Goal: Information Seeking & Learning: Learn about a topic

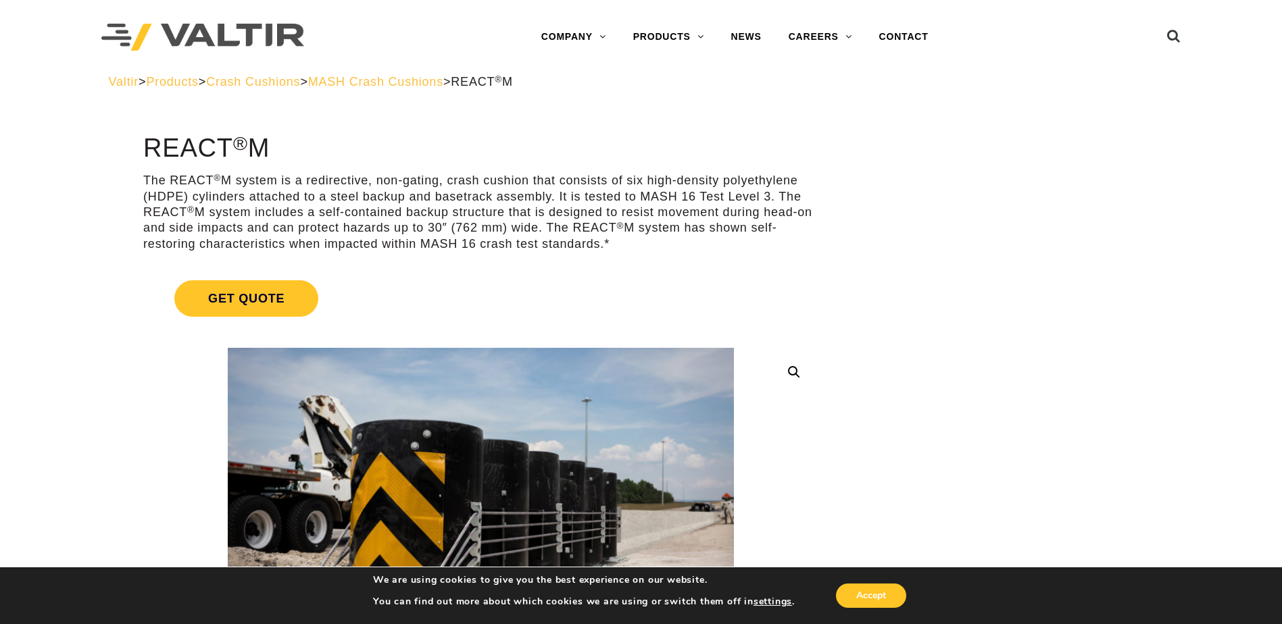
click at [416, 83] on span "MASH Crash Cushions" at bounding box center [375, 82] width 135 height 14
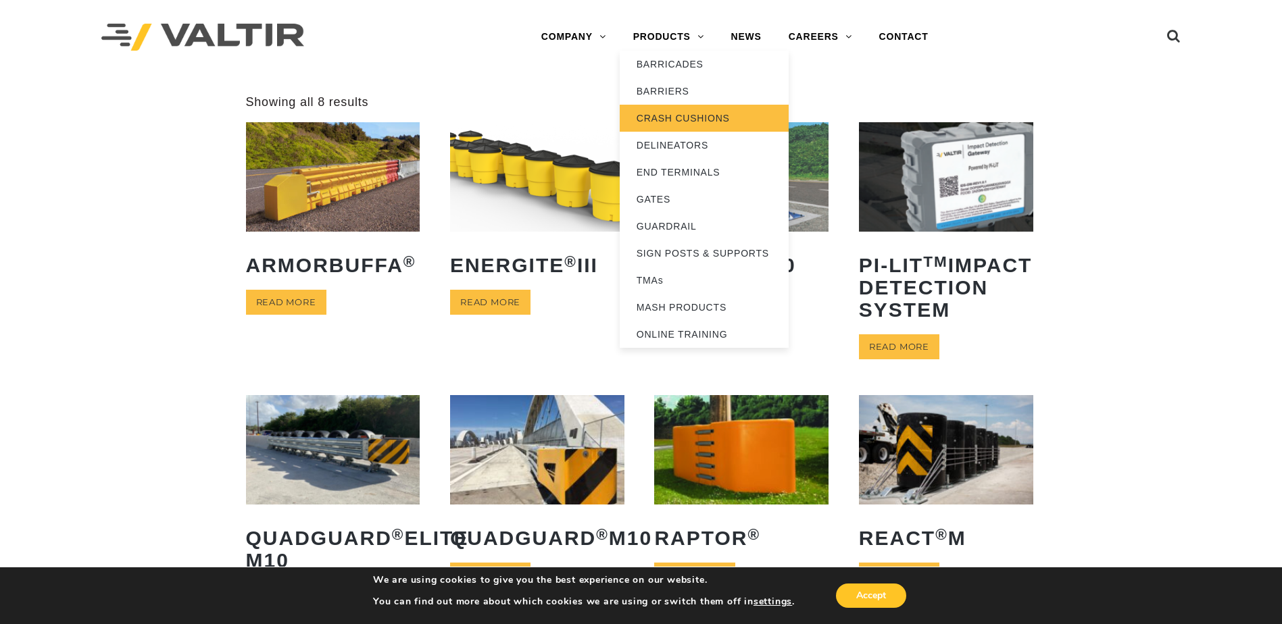
click at [661, 118] on link "CRASH CUSHIONS" at bounding box center [704, 118] width 169 height 27
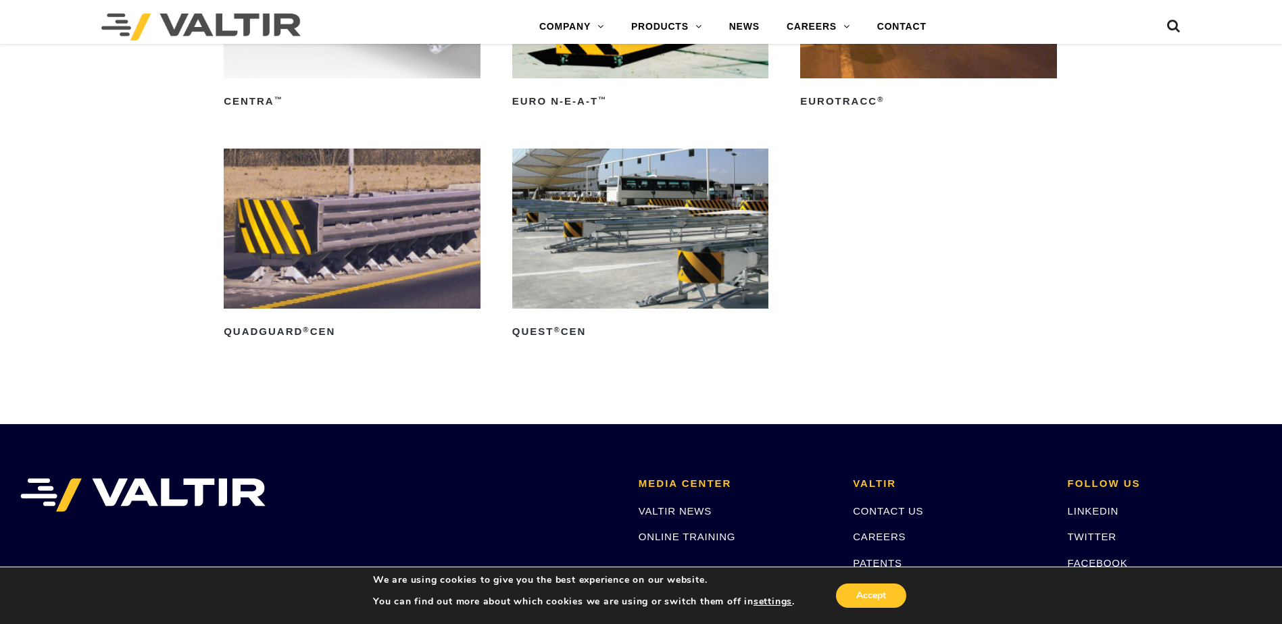
scroll to position [4730, 0]
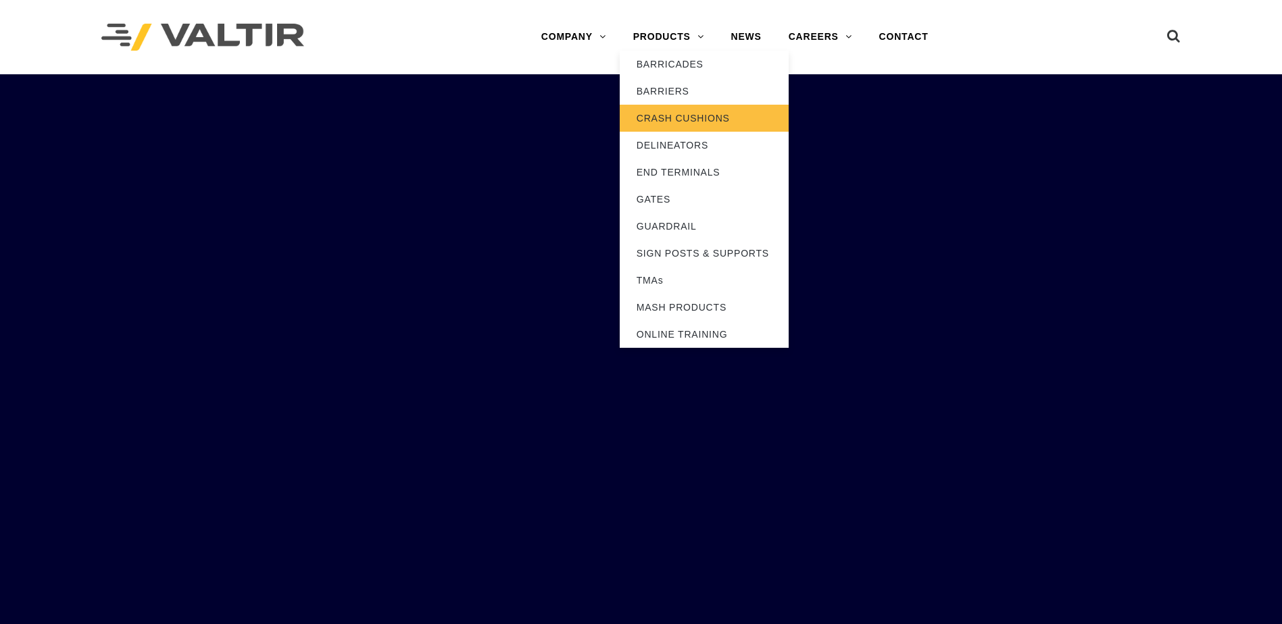
click at [659, 124] on link "CRASH CUSHIONS" at bounding box center [704, 118] width 169 height 27
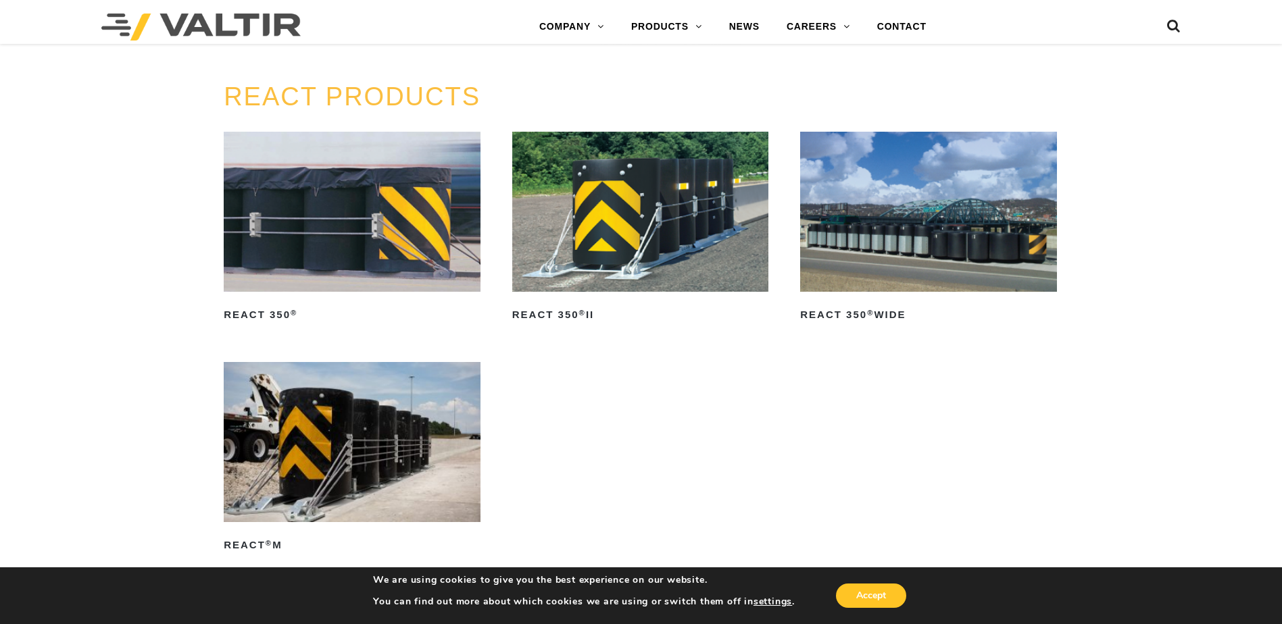
scroll to position [1689, 0]
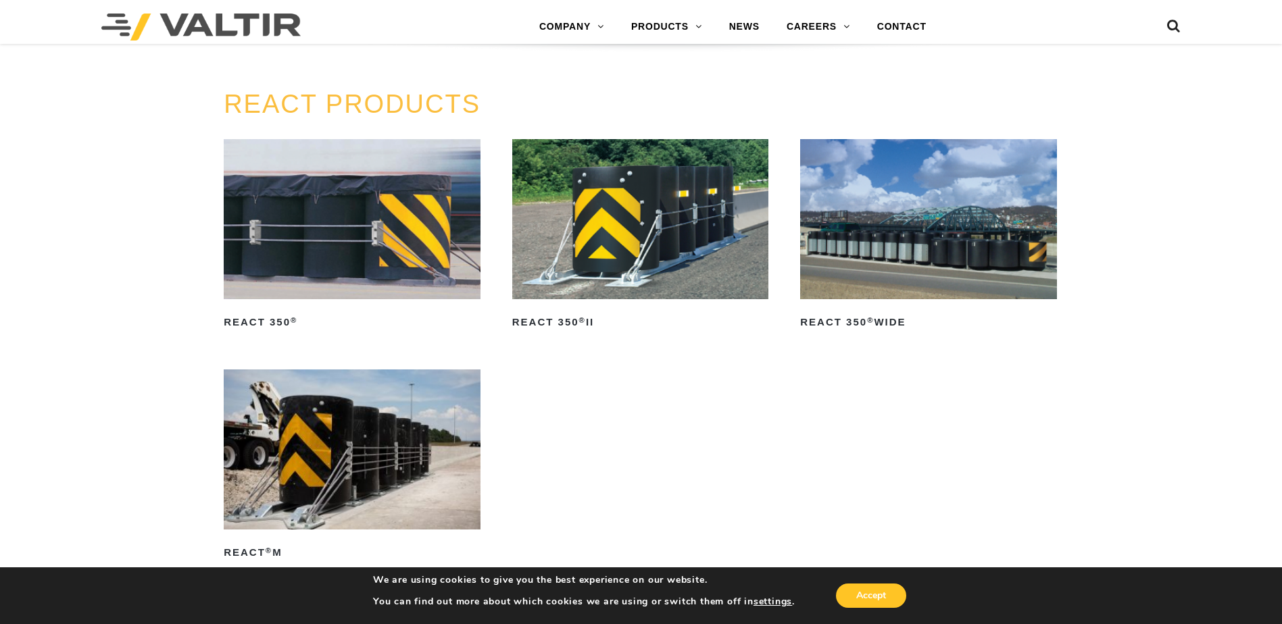
click at [614, 249] on img at bounding box center [640, 219] width 257 height 160
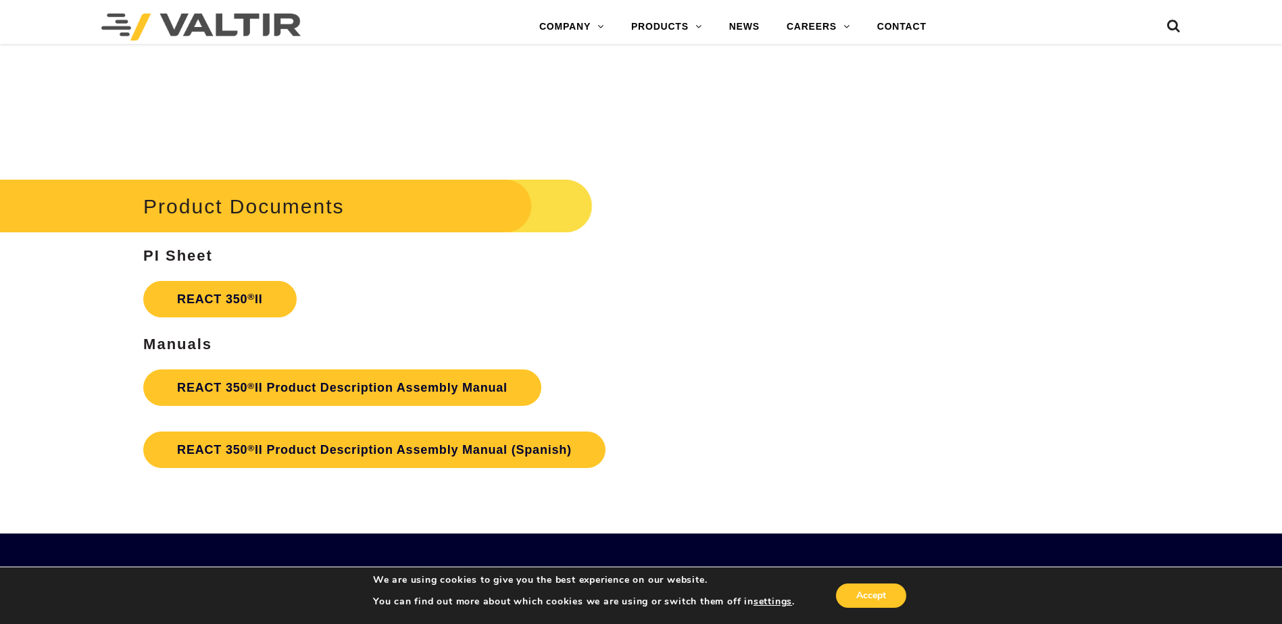
scroll to position [2365, 0]
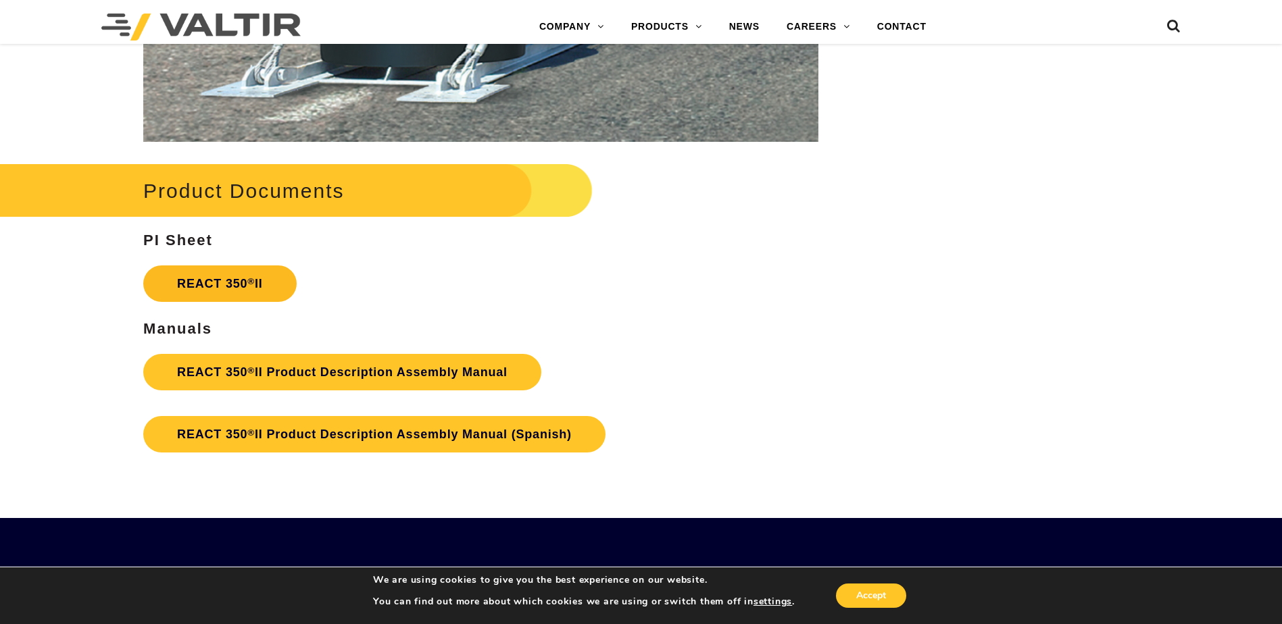
click at [238, 284] on link "REACT 350 ® II" at bounding box center [219, 284] width 153 height 36
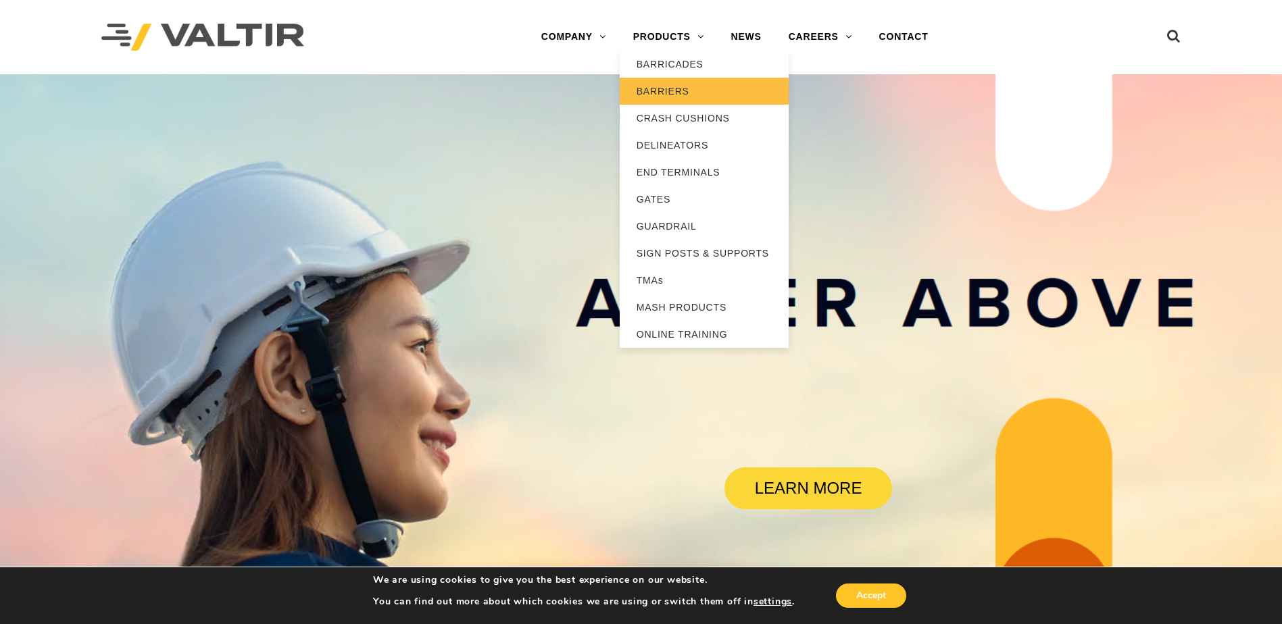
click at [653, 97] on link "BARRIERS" at bounding box center [704, 91] width 169 height 27
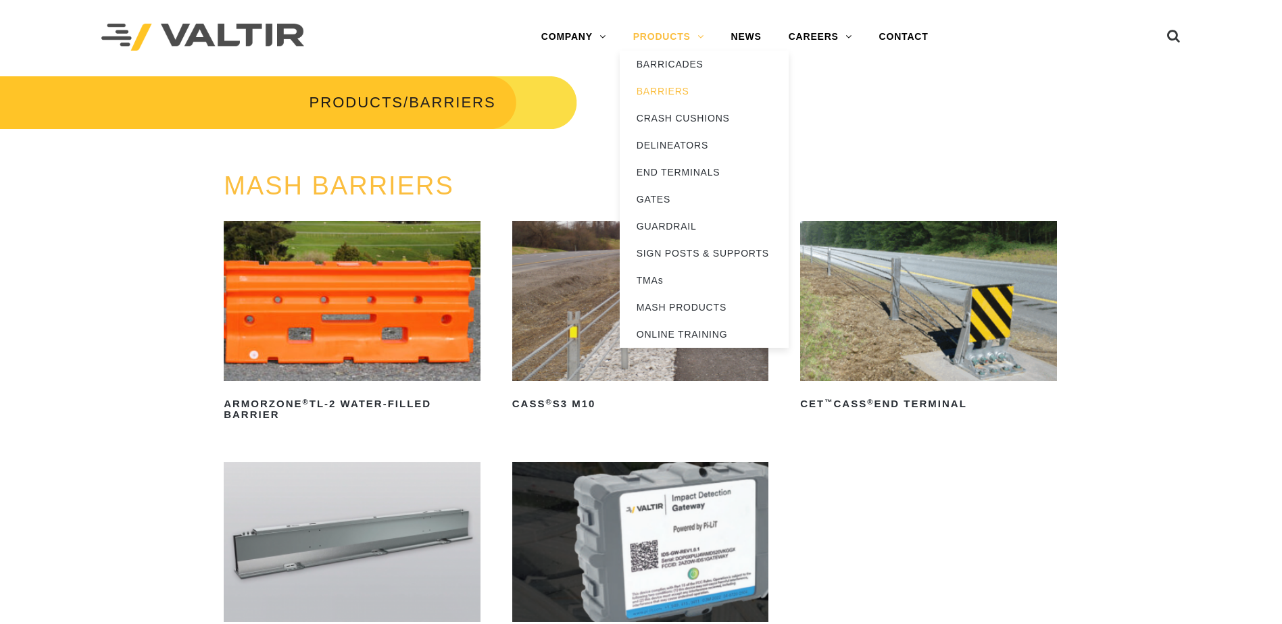
click at [651, 34] on link "PRODUCTS" at bounding box center [669, 37] width 98 height 27
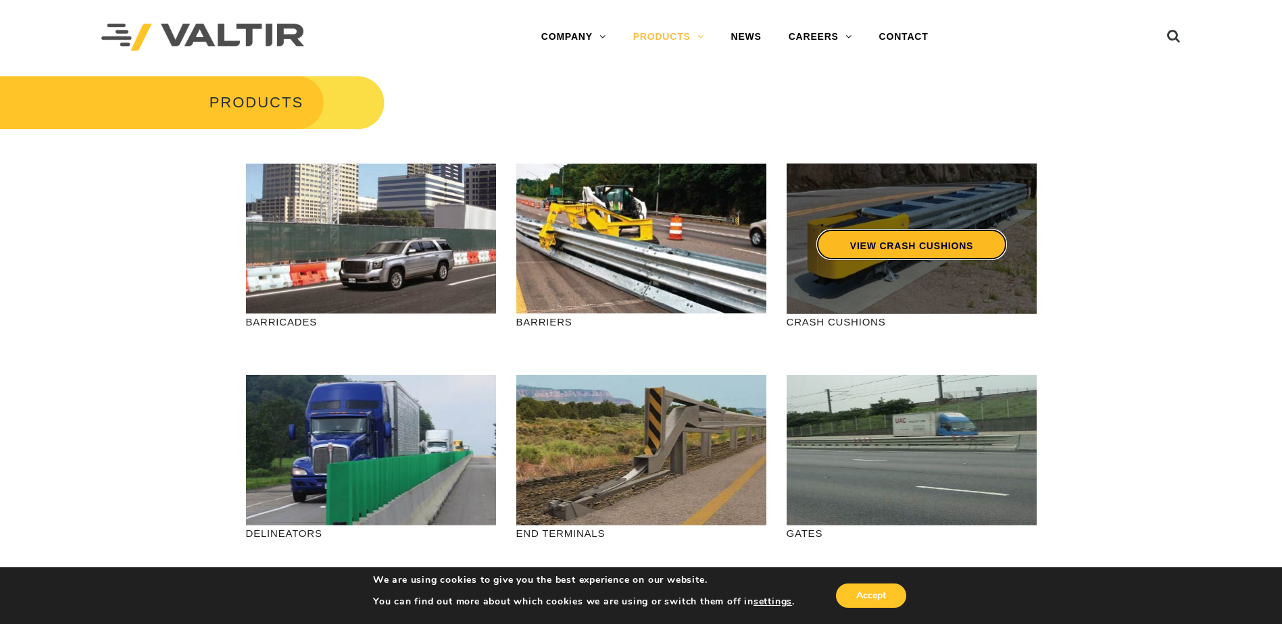
click at [835, 259] on link "VIEW CRASH CUSHIONS" at bounding box center [911, 244] width 191 height 31
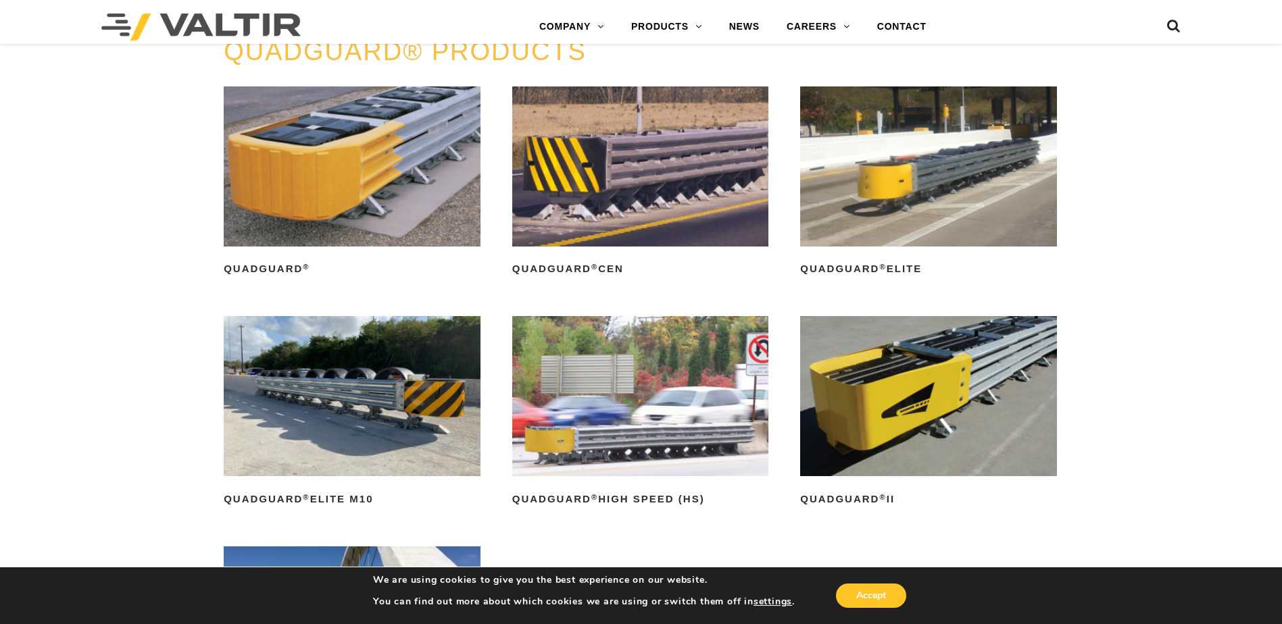
scroll to position [946, 0]
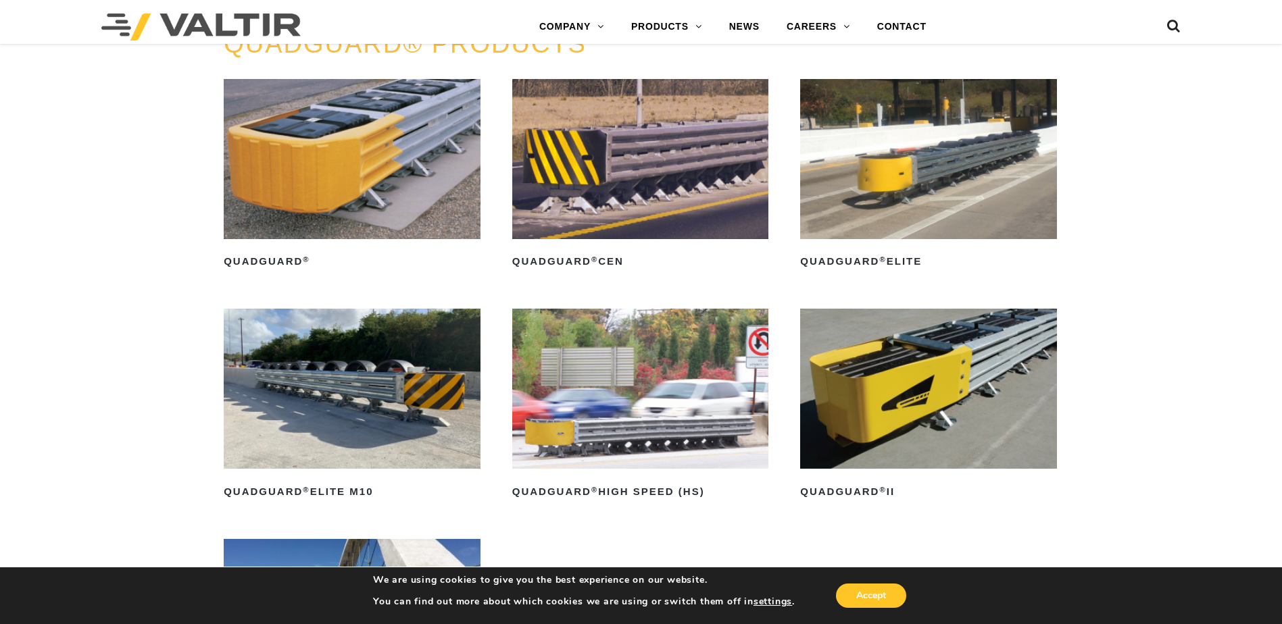
click at [888, 194] on img at bounding box center [928, 159] width 257 height 160
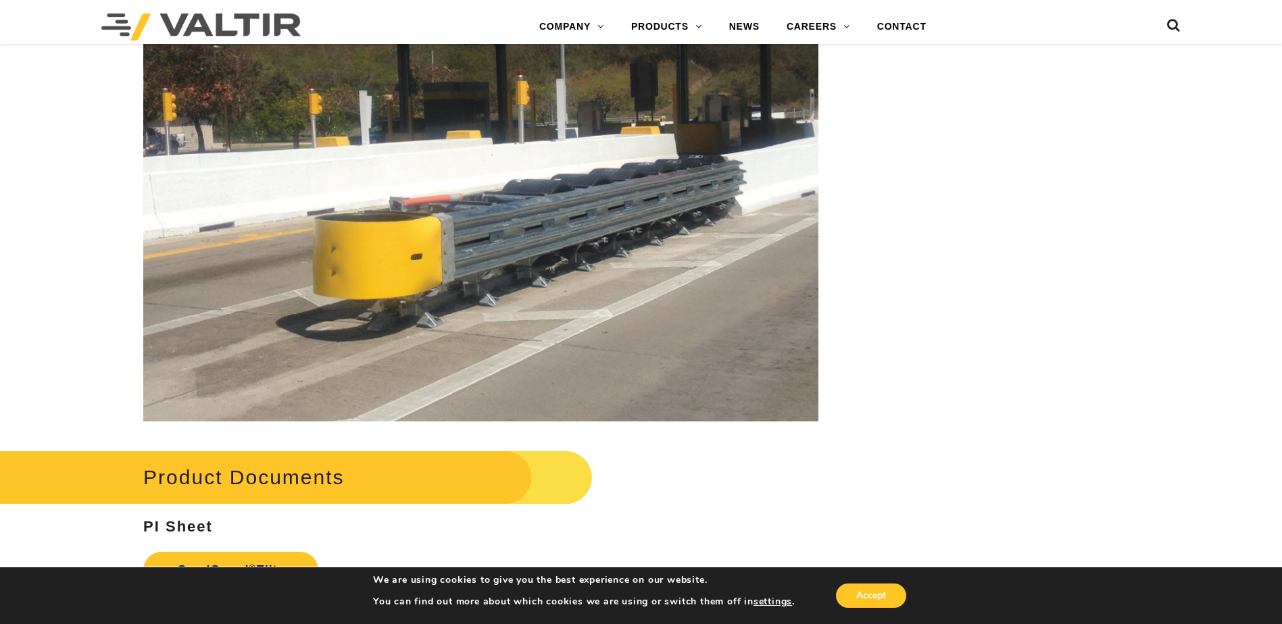
scroll to position [2500, 0]
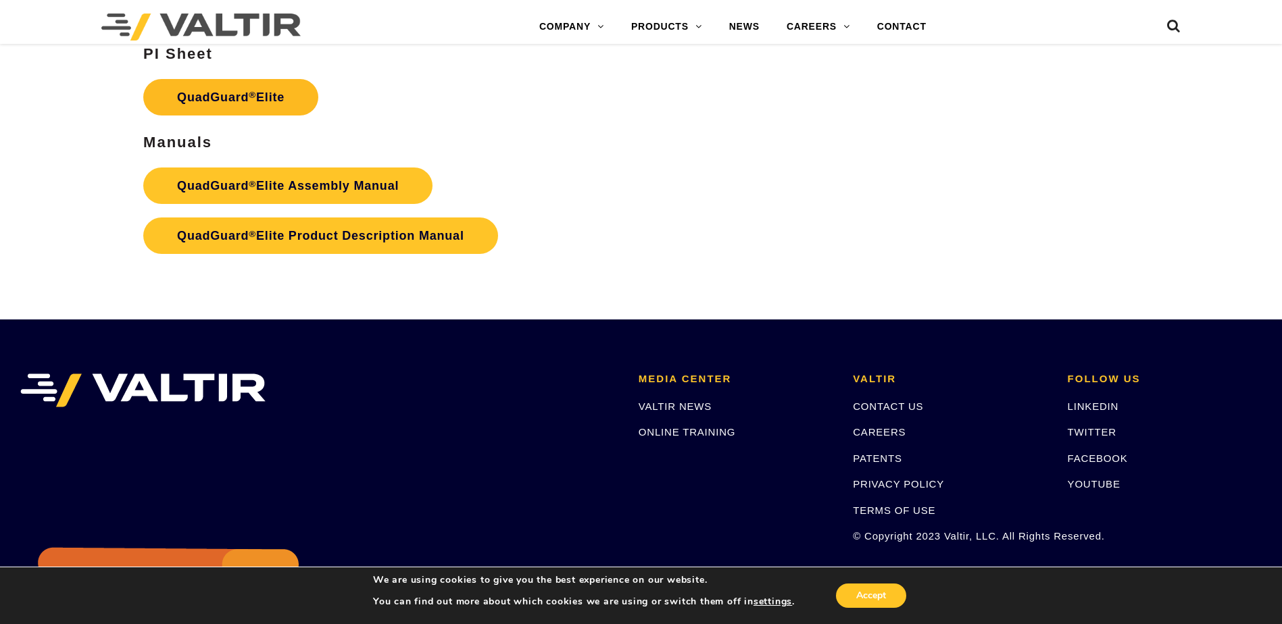
click at [247, 105] on link "QuadGuard ® Elite" at bounding box center [230, 97] width 175 height 36
